Goal: Task Accomplishment & Management: Use online tool/utility

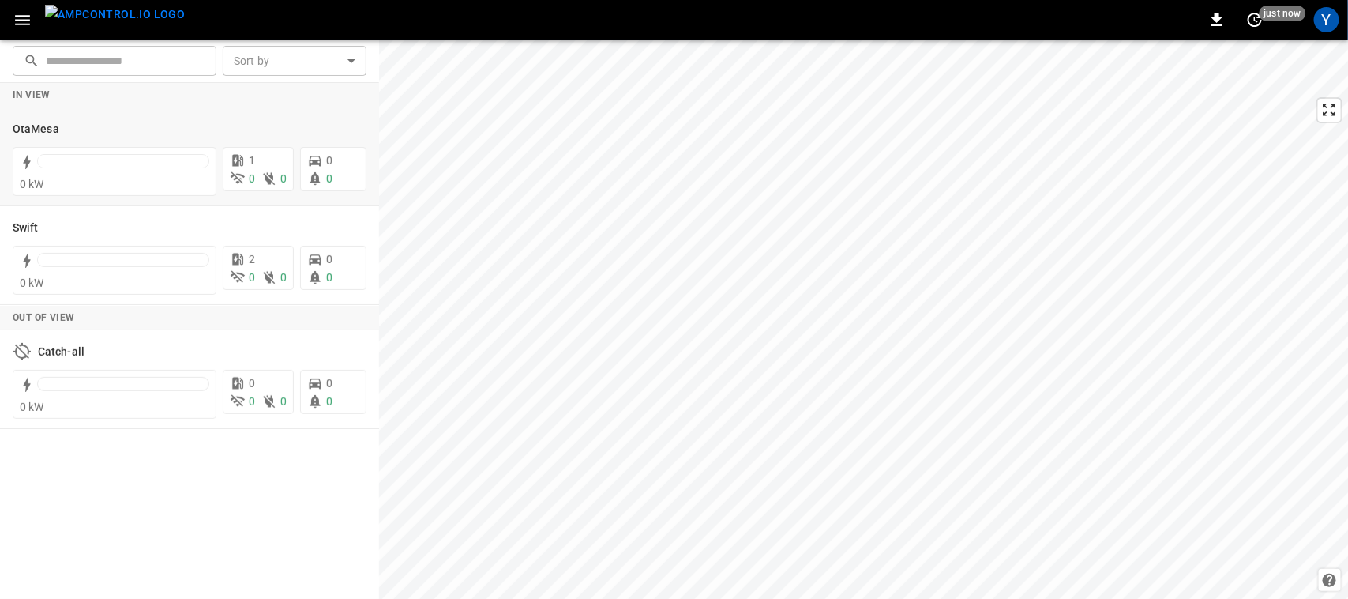
click at [70, 133] on icon at bounding box center [72, 128] width 13 height 13
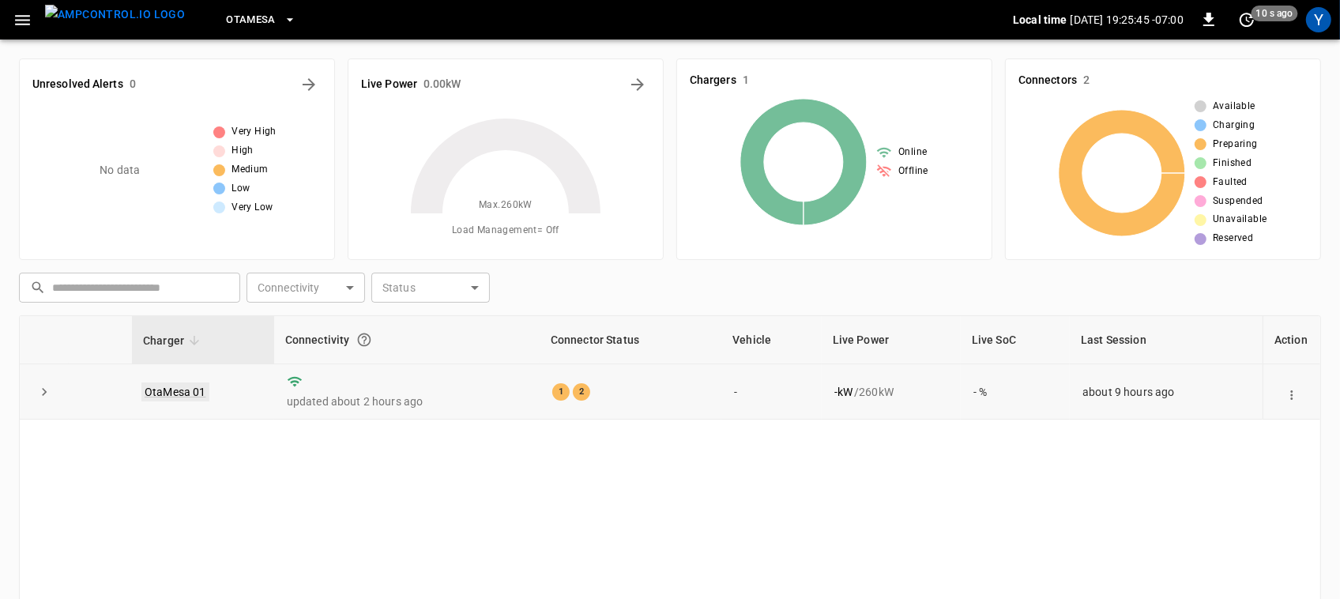
click at [194, 389] on link "OtaMesa 01" at bounding box center [175, 391] width 68 height 19
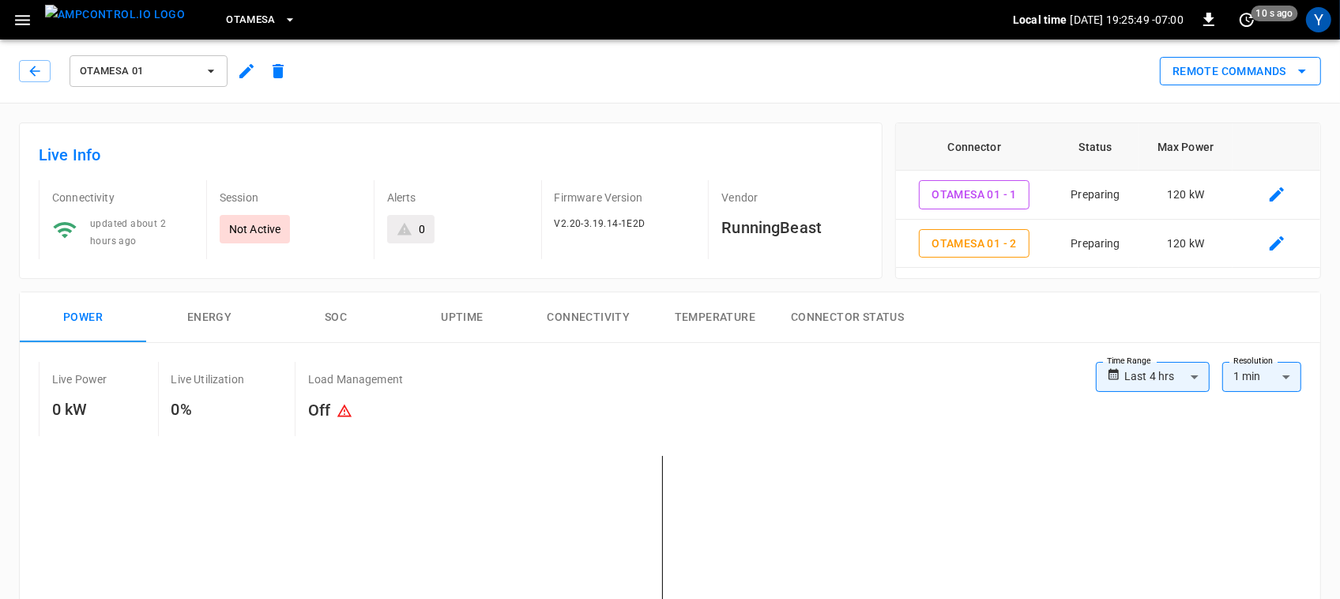
click at [1246, 70] on button "Remote Commands" at bounding box center [1239, 71] width 161 height 29
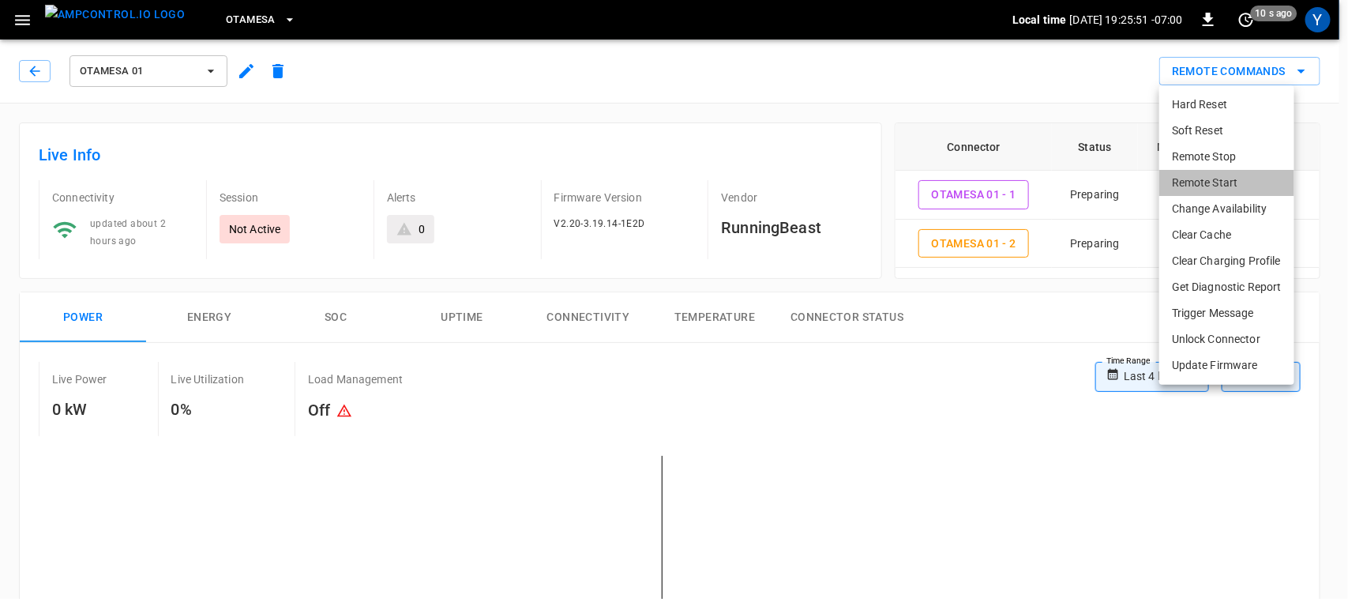
click at [1201, 186] on li "Remote Start" at bounding box center [1226, 183] width 135 height 26
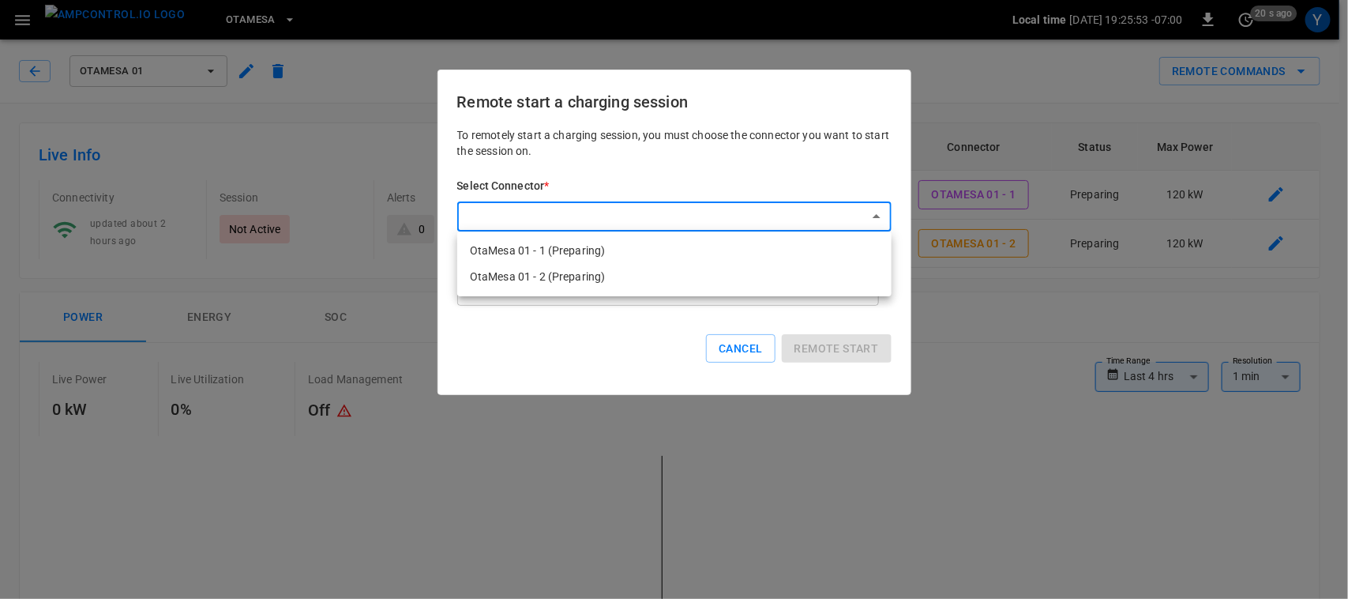
click at [723, 245] on li "OtaMesa 01 - 1 (Preparing)" at bounding box center [674, 251] width 434 height 26
type input "**********"
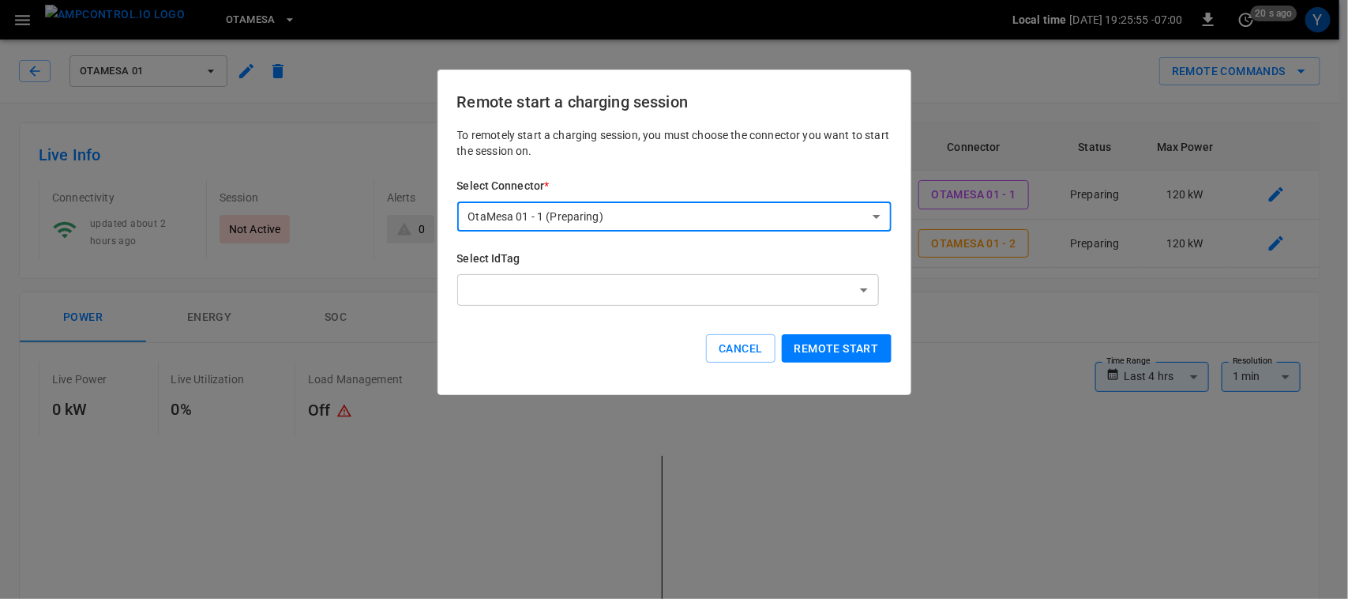
click at [836, 340] on button "Remote start" at bounding box center [837, 348] width 110 height 29
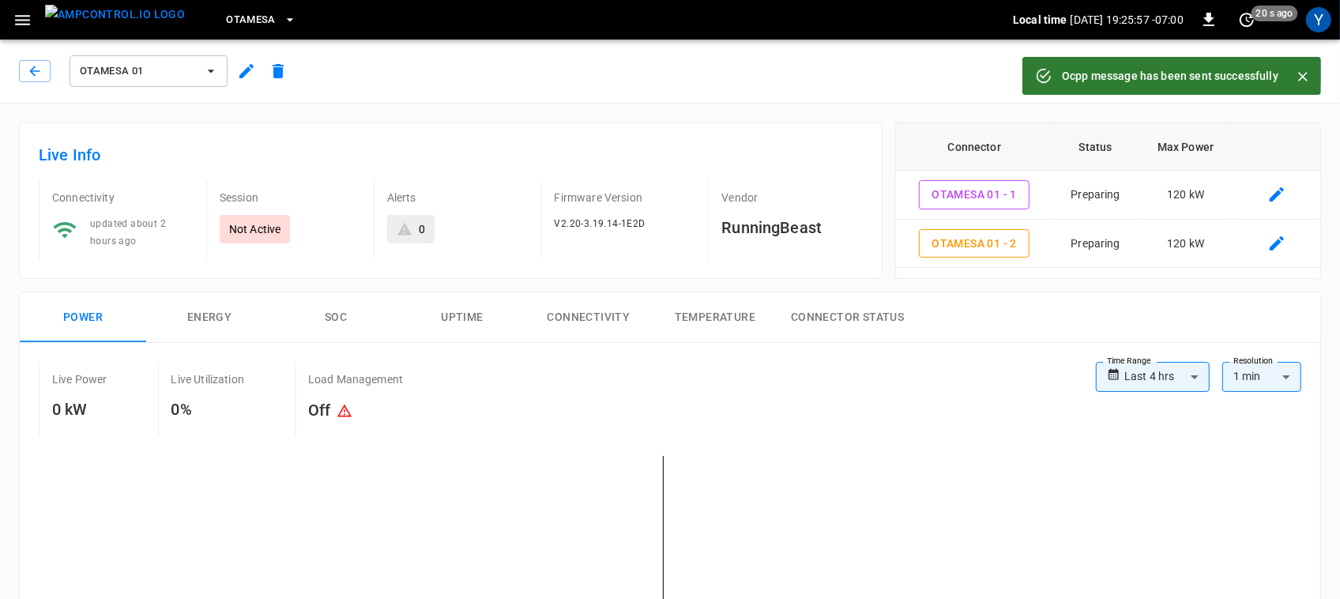
click at [1306, 69] on icon "Close" at bounding box center [1303, 77] width 16 height 16
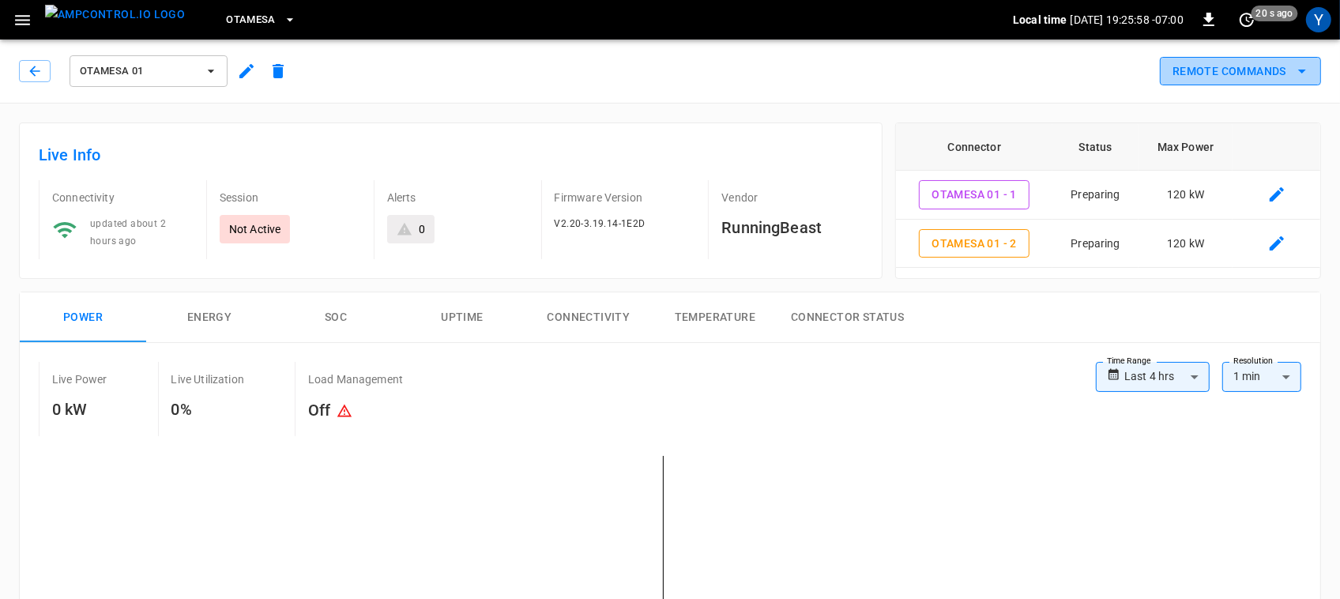
click at [1295, 71] on icon "remote commands options" at bounding box center [1301, 71] width 19 height 19
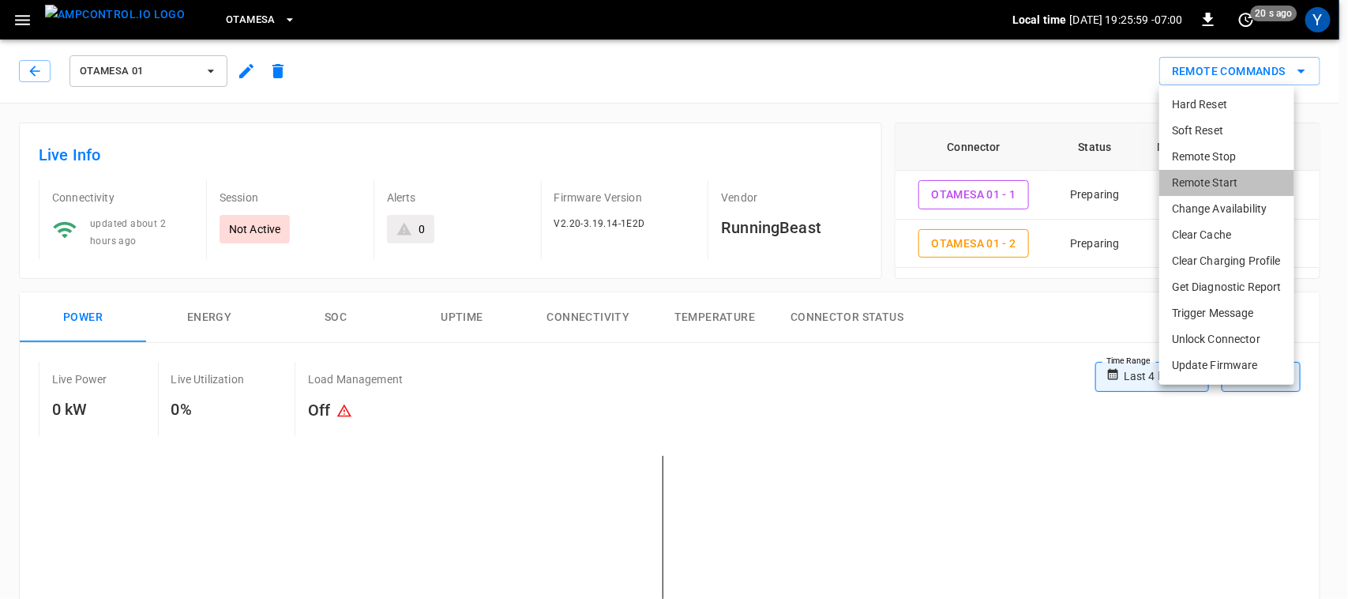
click at [1189, 186] on li "Remote Start" at bounding box center [1226, 183] width 135 height 26
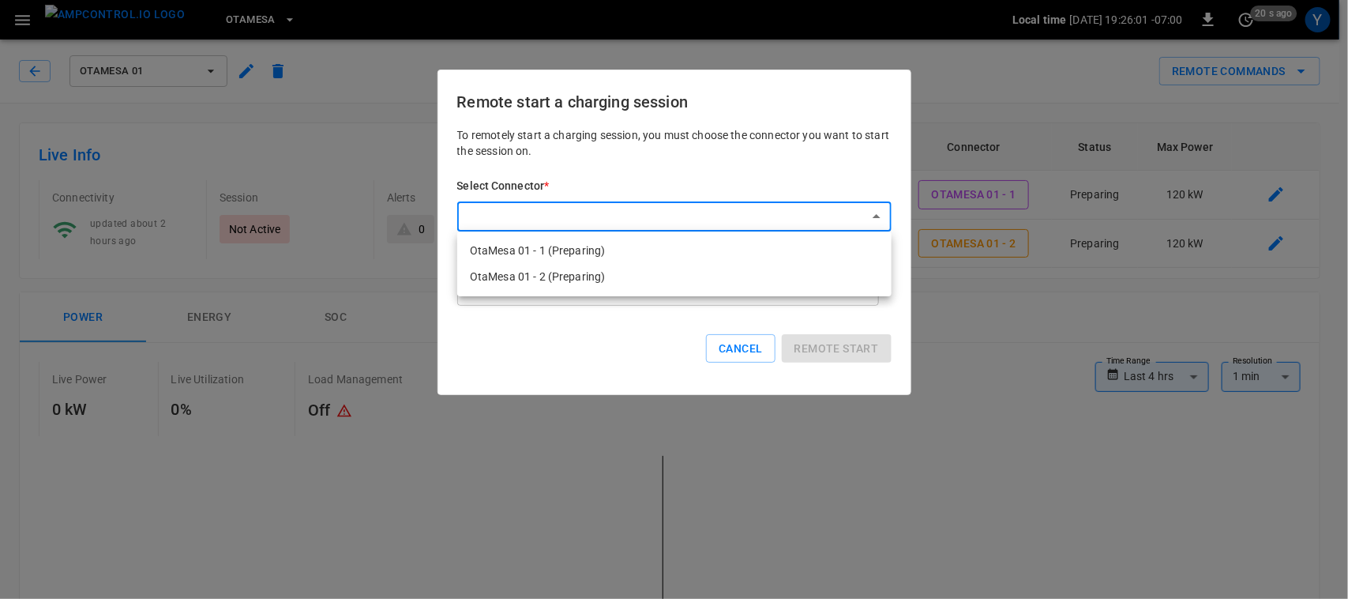
click at [751, 279] on li "OtaMesa 01 - 2 (Preparing)" at bounding box center [674, 277] width 434 height 26
type input "**********"
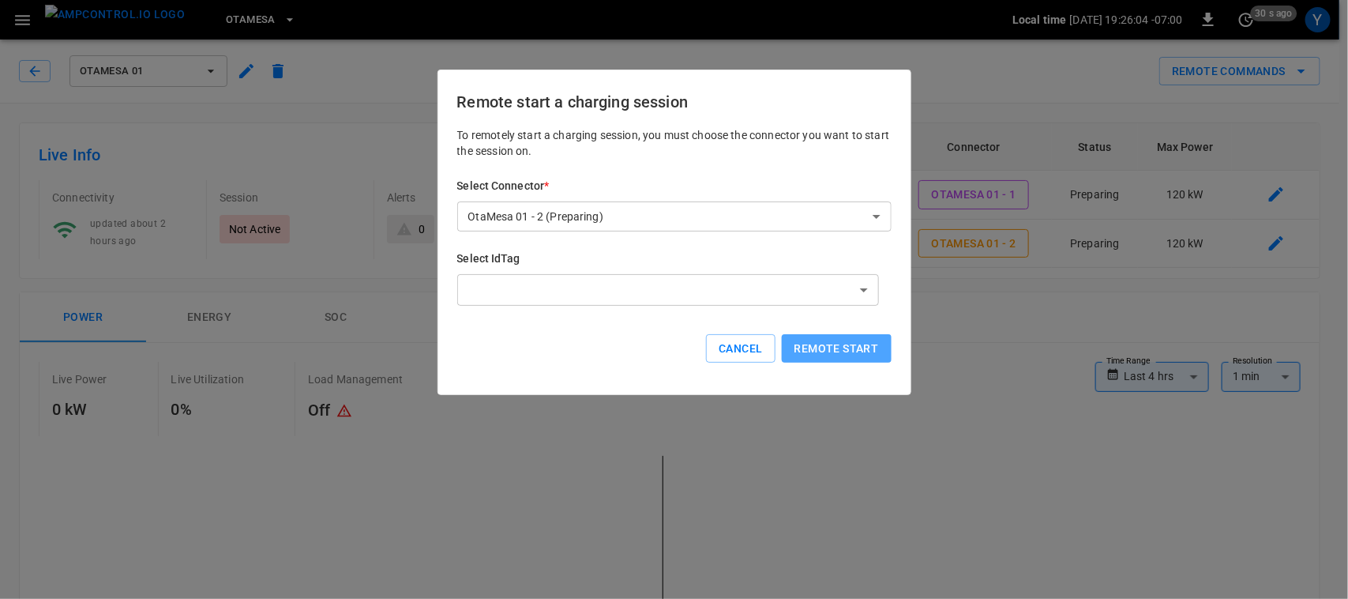
click at [807, 350] on button "Remote start" at bounding box center [837, 348] width 110 height 29
